Goal: Transaction & Acquisition: Purchase product/service

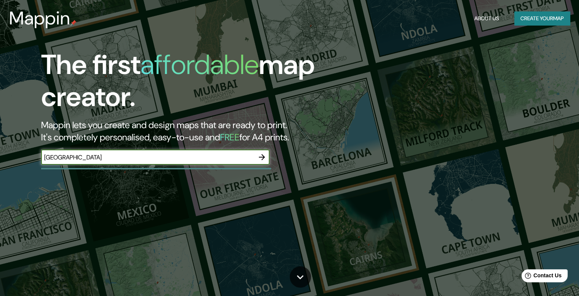
type input "[GEOGRAPHIC_DATA]"
click at [262, 159] on icon "button" at bounding box center [262, 157] width 6 height 6
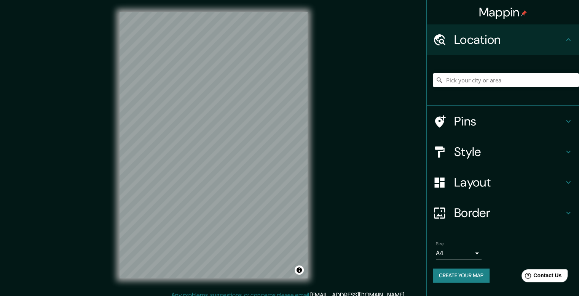
scroll to position [7, 0]
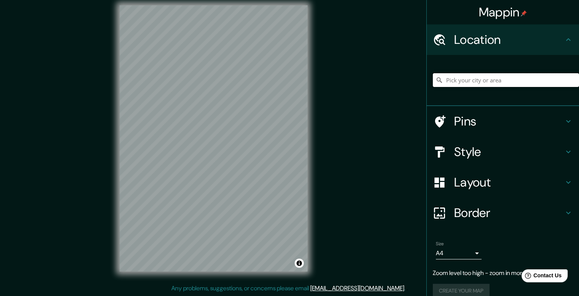
click at [468, 77] on input "Pick your city or area" at bounding box center [506, 80] width 146 height 14
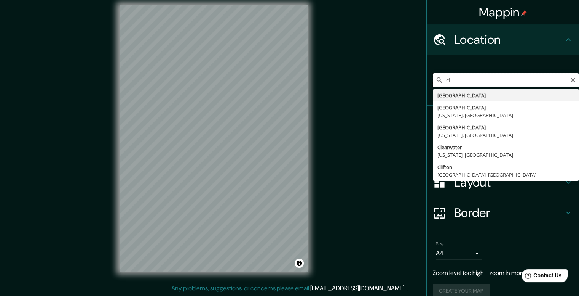
type input "c"
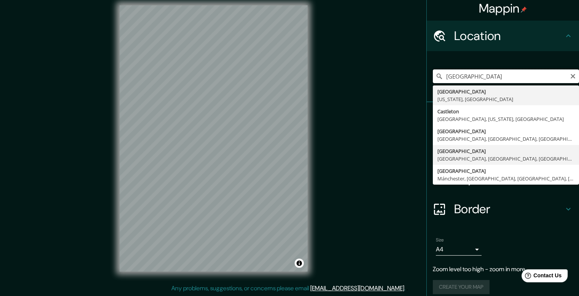
scroll to position [11, 0]
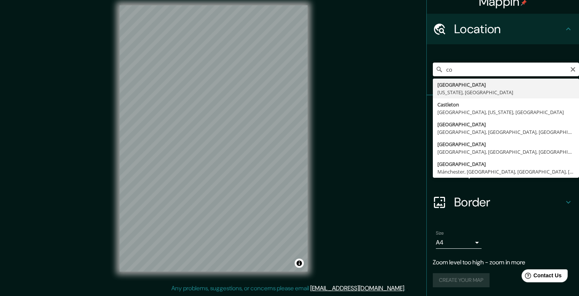
type input "c"
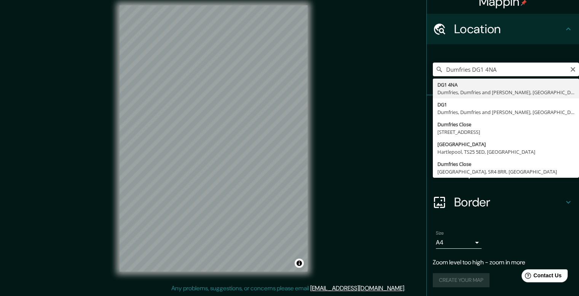
type input "DG1 4NA, Dumfries, [GEOGRAPHIC_DATA][PERSON_NAME], [GEOGRAPHIC_DATA], [GEOGRAPH…"
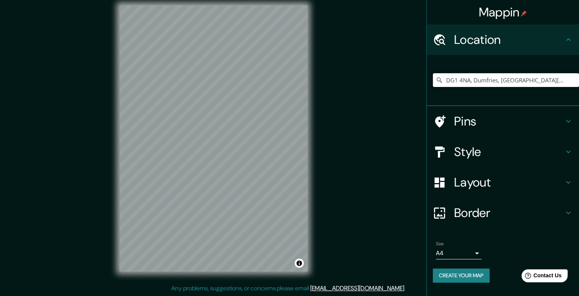
scroll to position [0, 0]
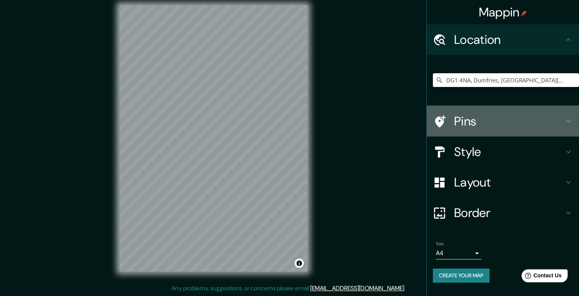
click at [565, 118] on icon at bounding box center [568, 121] width 9 height 9
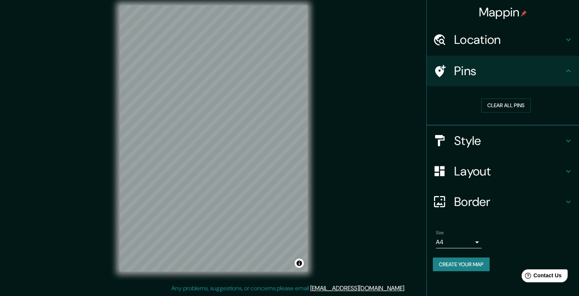
click at [571, 136] on icon at bounding box center [568, 140] width 9 height 9
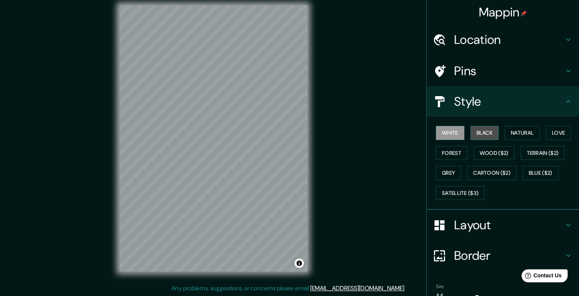
click at [488, 133] on button "Black" at bounding box center [485, 133] width 29 height 14
click at [519, 130] on button "Natural" at bounding box center [522, 133] width 35 height 14
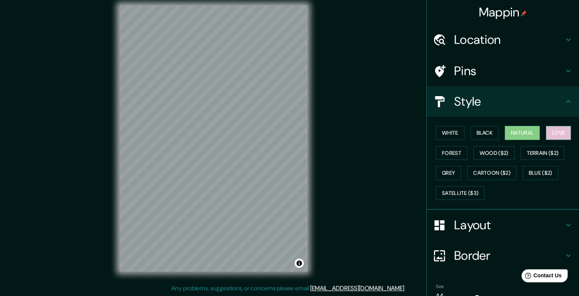
click at [556, 134] on button "Love" at bounding box center [558, 133] width 25 height 14
click at [439, 154] on button "Forest" at bounding box center [452, 153] width 32 height 14
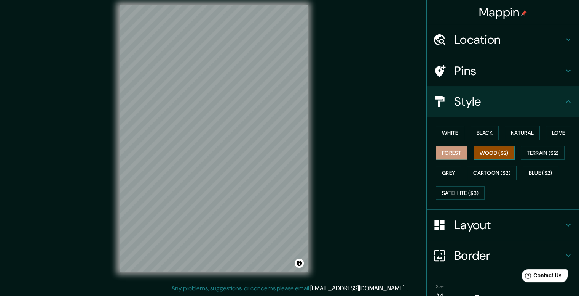
click at [487, 151] on button "Wood ($2)" at bounding box center [494, 153] width 41 height 14
click at [530, 151] on button "Terrain ($2)" at bounding box center [543, 153] width 44 height 14
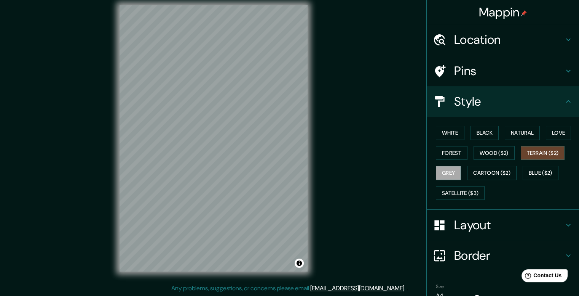
click at [450, 170] on button "Grey" at bounding box center [448, 173] width 25 height 14
click at [479, 170] on button "Cartoon ($2)" at bounding box center [492, 173] width 50 height 14
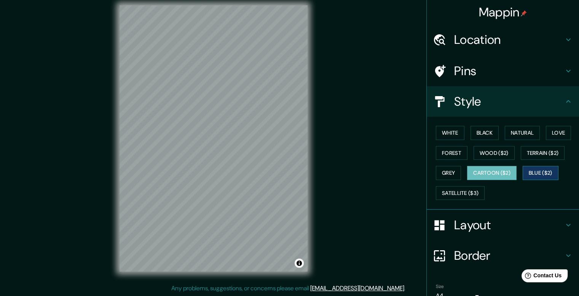
click at [541, 173] on button "Blue ($2)" at bounding box center [541, 173] width 36 height 14
click at [496, 151] on button "Wood ($2)" at bounding box center [494, 153] width 41 height 14
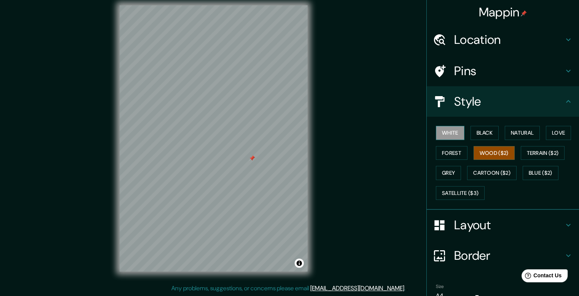
click at [447, 135] on button "White" at bounding box center [450, 133] width 29 height 14
click at [477, 132] on button "Black" at bounding box center [485, 133] width 29 height 14
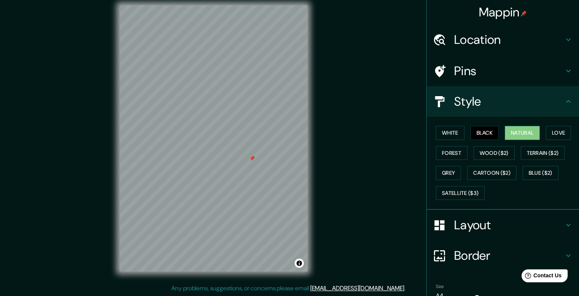
click at [509, 132] on button "Natural" at bounding box center [522, 133] width 35 height 14
click at [554, 134] on button "Love" at bounding box center [558, 133] width 25 height 14
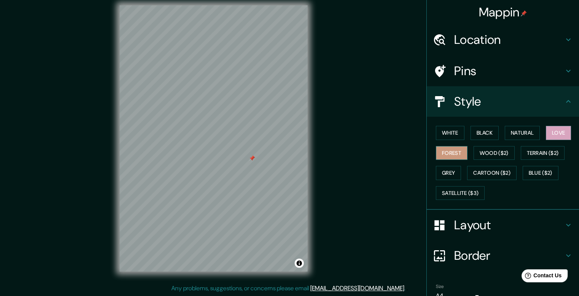
click at [452, 152] on button "Forest" at bounding box center [452, 153] width 32 height 14
click at [448, 176] on button "Grey" at bounding box center [448, 173] width 25 height 14
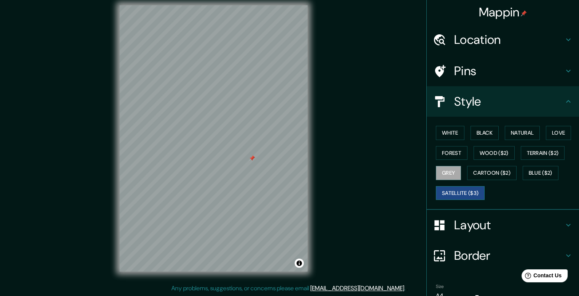
click at [456, 194] on button "Satellite ($3)" at bounding box center [460, 193] width 49 height 14
click at [514, 136] on button "Natural" at bounding box center [522, 133] width 35 height 14
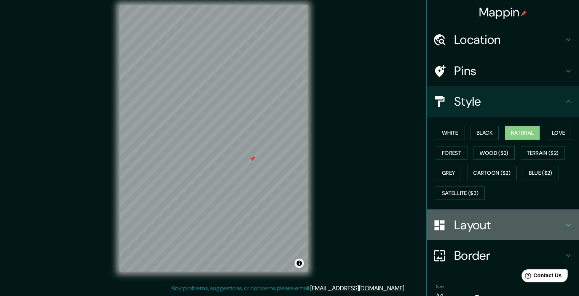
click at [564, 225] on icon at bounding box center [568, 224] width 9 height 9
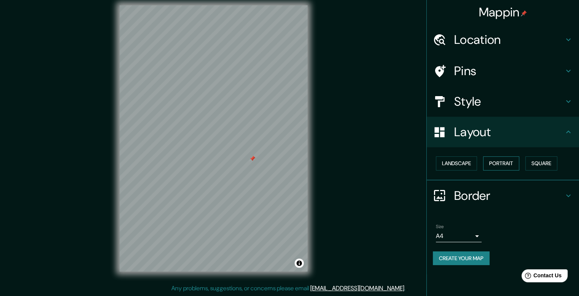
click at [507, 165] on button "Portrait" at bounding box center [501, 163] width 36 height 14
click at [477, 163] on button "Landscape" at bounding box center [456, 163] width 41 height 14
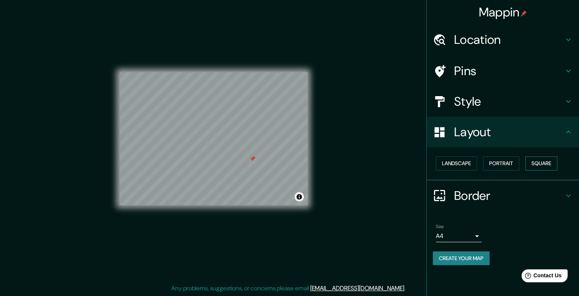
click at [545, 163] on button "Square" at bounding box center [542, 163] width 32 height 14
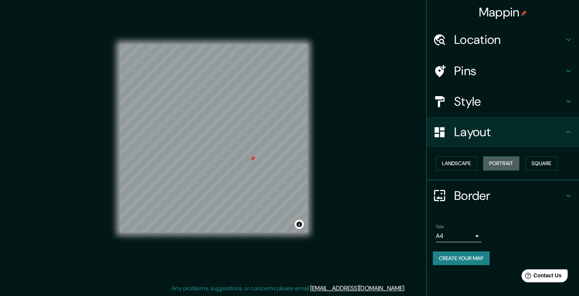
click at [509, 164] on button "Portrait" at bounding box center [501, 163] width 36 height 14
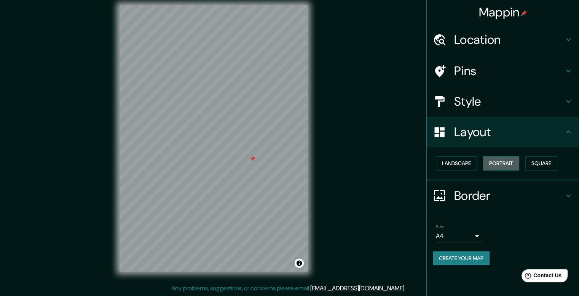
click at [499, 160] on button "Portrait" at bounding box center [501, 163] width 36 height 14
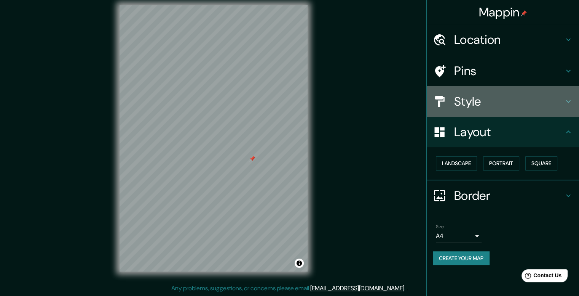
click at [565, 103] on icon at bounding box center [568, 101] width 9 height 9
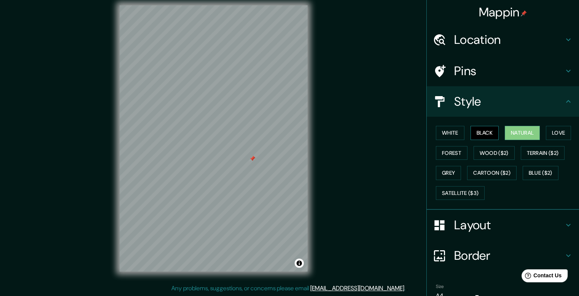
click at [485, 130] on button "Black" at bounding box center [485, 133] width 29 height 14
click at [451, 134] on button "White" at bounding box center [450, 133] width 29 height 14
click at [480, 136] on button "Black" at bounding box center [485, 133] width 29 height 14
click at [511, 135] on button "Natural" at bounding box center [522, 133] width 35 height 14
click at [553, 133] on button "Love" at bounding box center [558, 133] width 25 height 14
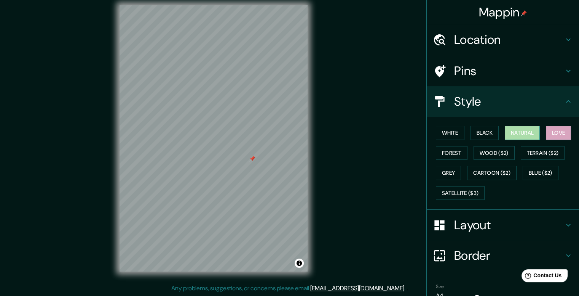
click at [524, 134] on button "Natural" at bounding box center [522, 133] width 35 height 14
click at [493, 174] on button "Cartoon ($2)" at bounding box center [492, 173] width 50 height 14
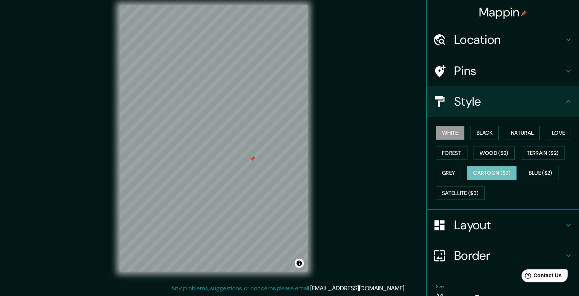
click at [447, 136] on button "White" at bounding box center [450, 133] width 29 height 14
click at [492, 169] on button "Cartoon ($2)" at bounding box center [492, 173] width 50 height 14
click at [447, 126] on button "White" at bounding box center [450, 133] width 29 height 14
